Goal: Check status: Check status

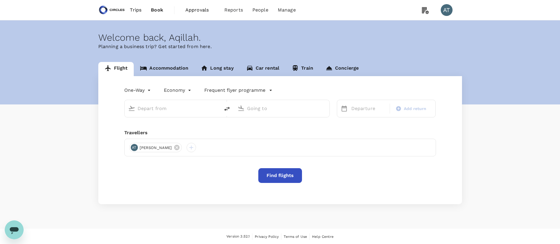
type input "business"
type input "Mexico City Intl (MEX)"
type input "[PERSON_NAME] Intl (DEL)"
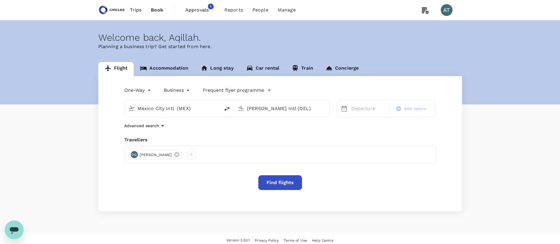
click at [208, 12] on span "Approvals" at bounding box center [200, 9] width 30 height 7
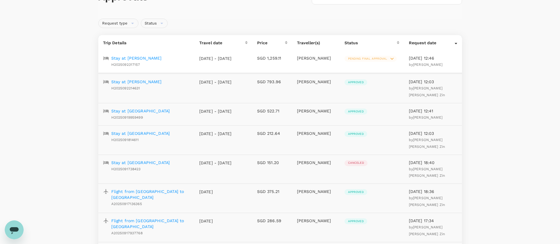
scroll to position [40, 0]
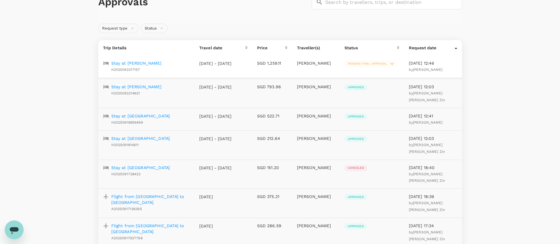
click at [367, 64] on span "Pending final approval" at bounding box center [367, 64] width 46 height 4
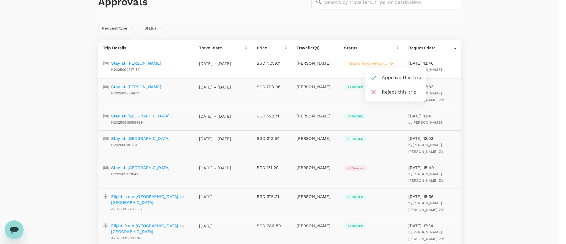
click at [299, 72] on div at bounding box center [283, 122] width 566 height 244
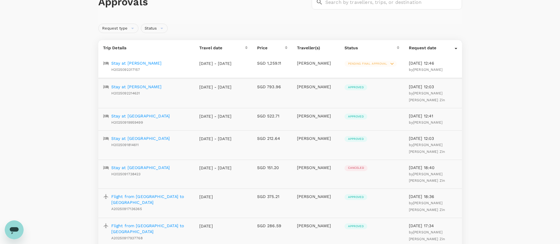
click at [158, 65] on p "Stay at [PERSON_NAME]" at bounding box center [136, 63] width 50 height 6
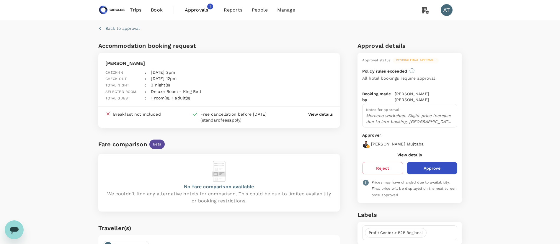
scroll to position [37, 0]
